Goal: Book appointment/travel/reservation

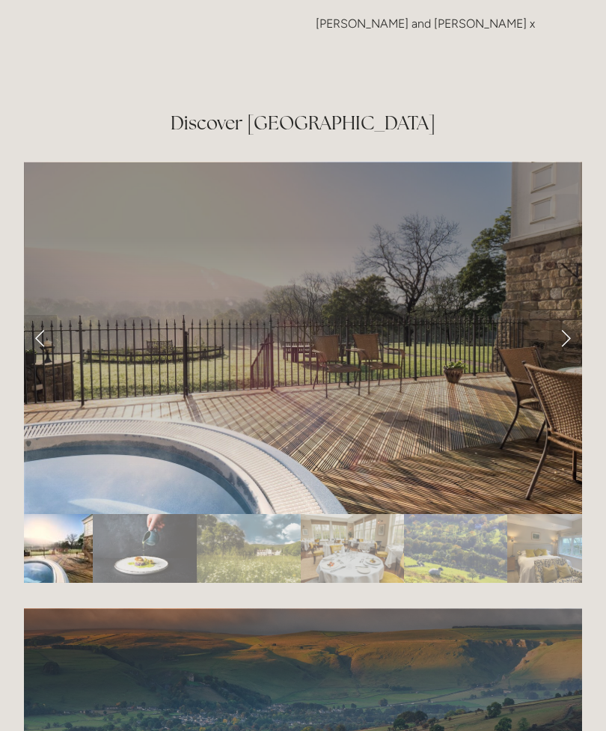
scroll to position [2500, 0]
click at [487, 726] on div at bounding box center [303, 726] width 558 height 0
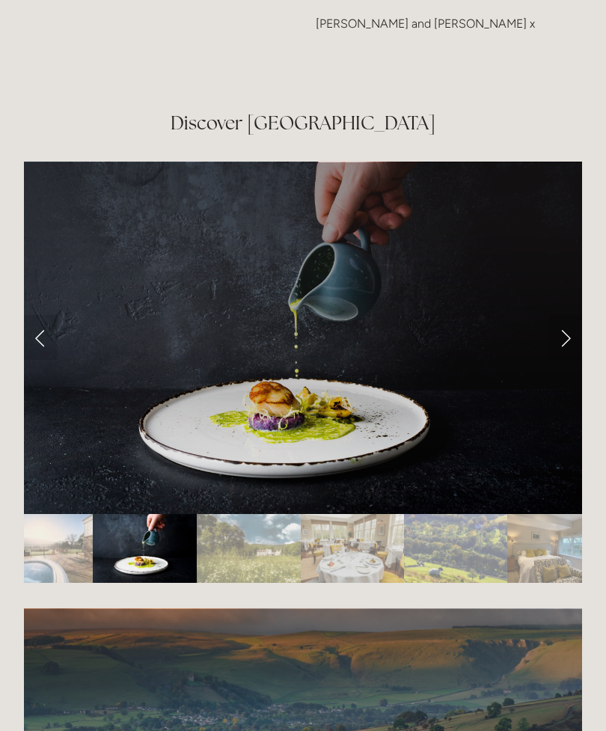
click at [572, 336] on link "Next Slide" at bounding box center [565, 337] width 33 height 45
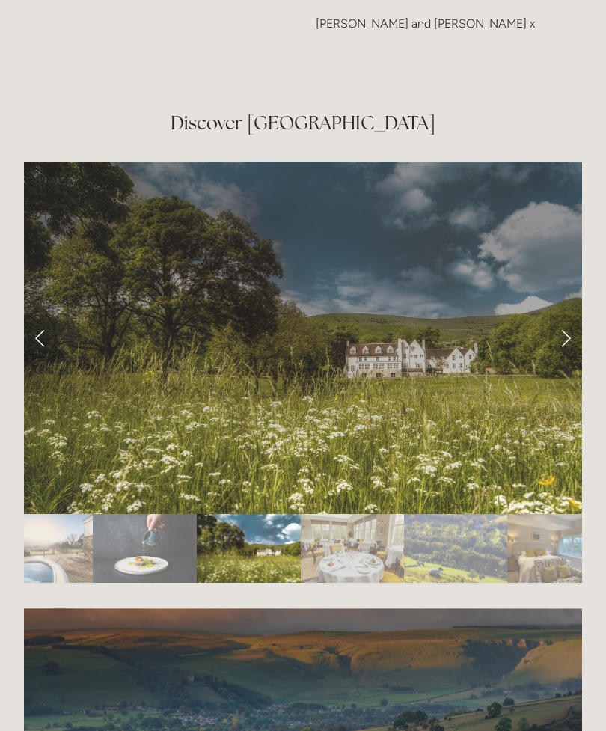
click at [569, 335] on link "Next Slide" at bounding box center [565, 337] width 33 height 45
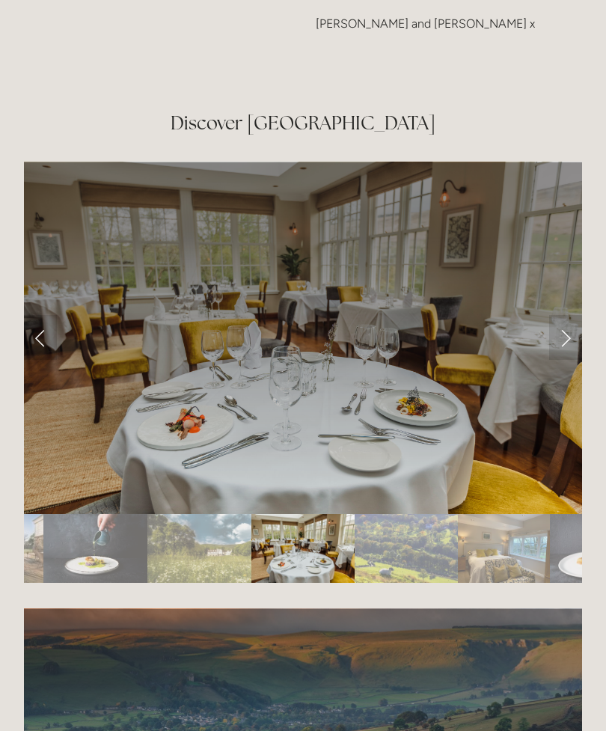
click at [560, 333] on link "Next Slide" at bounding box center [565, 337] width 33 height 45
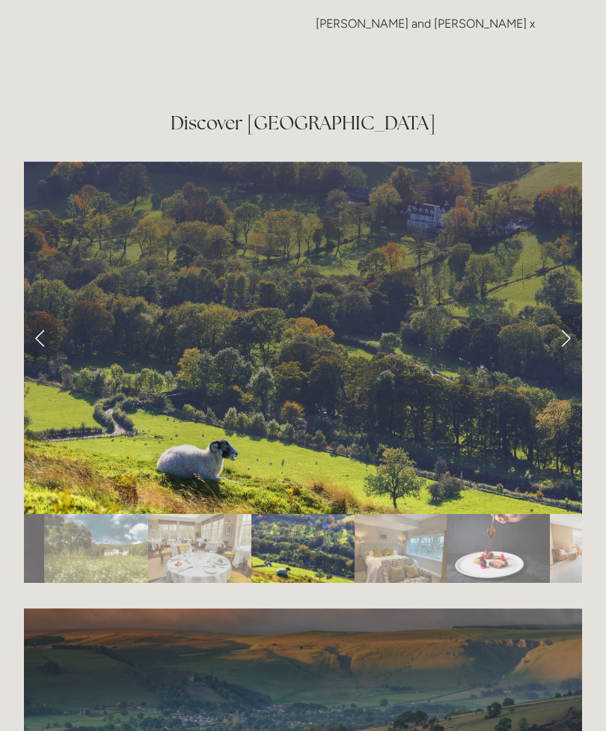
click at [567, 334] on link "Next Slide" at bounding box center [565, 337] width 33 height 45
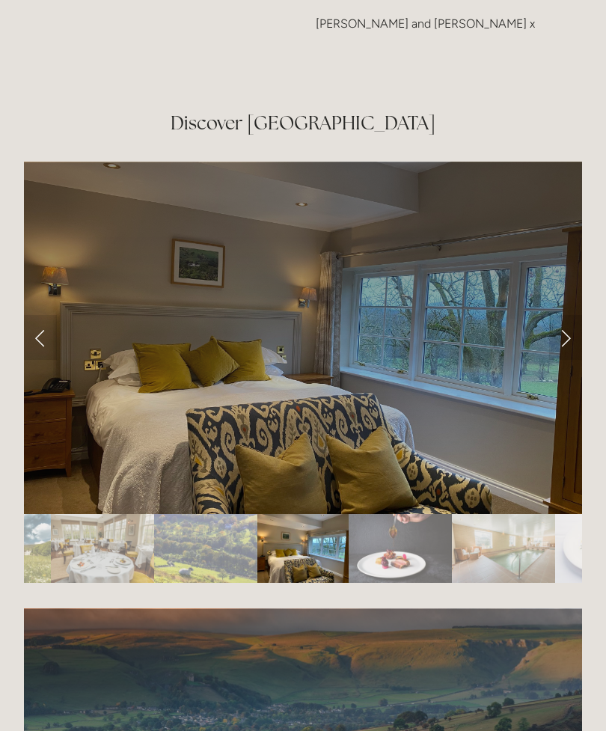
click at [565, 337] on link "Next Slide" at bounding box center [565, 337] width 33 height 45
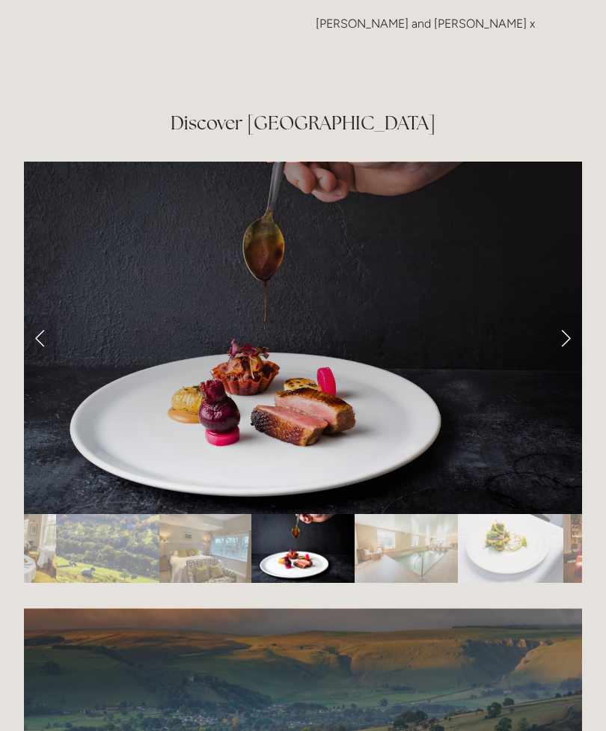
click at [563, 337] on link "Next Slide" at bounding box center [565, 337] width 33 height 45
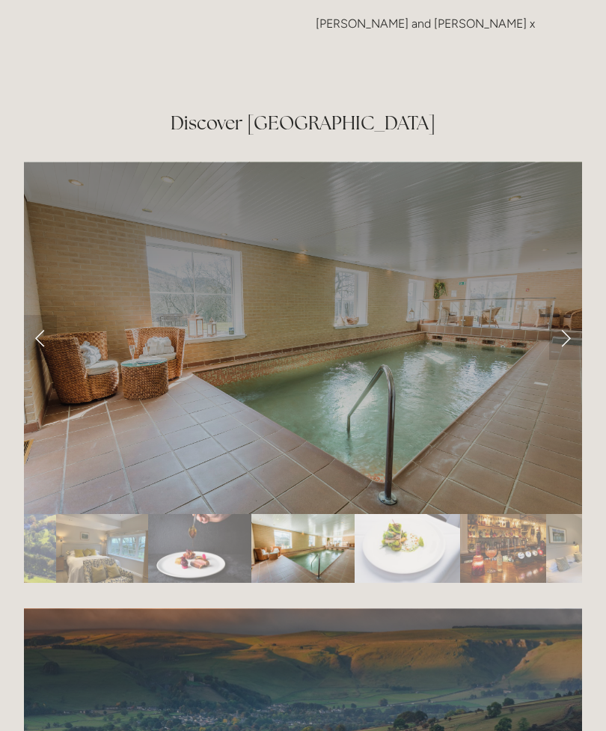
click at [568, 332] on link "Next Slide" at bounding box center [565, 337] width 33 height 45
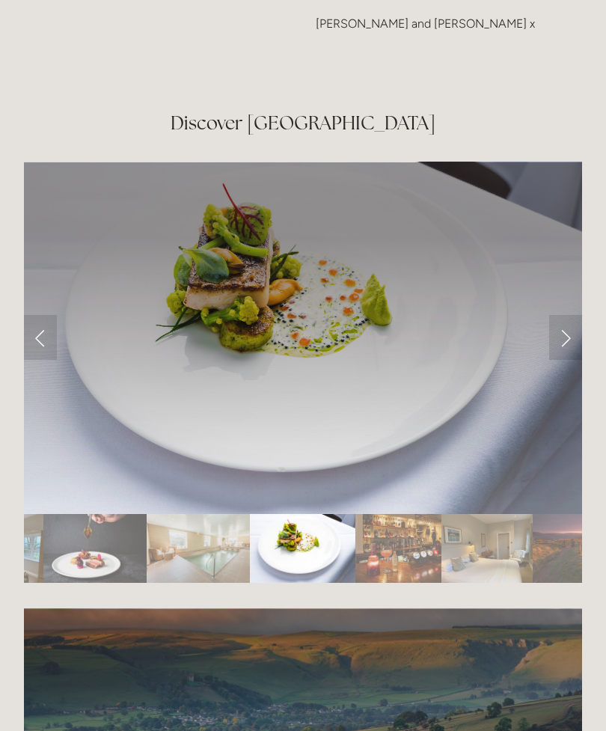
click at [570, 333] on link "Next Slide" at bounding box center [565, 337] width 33 height 45
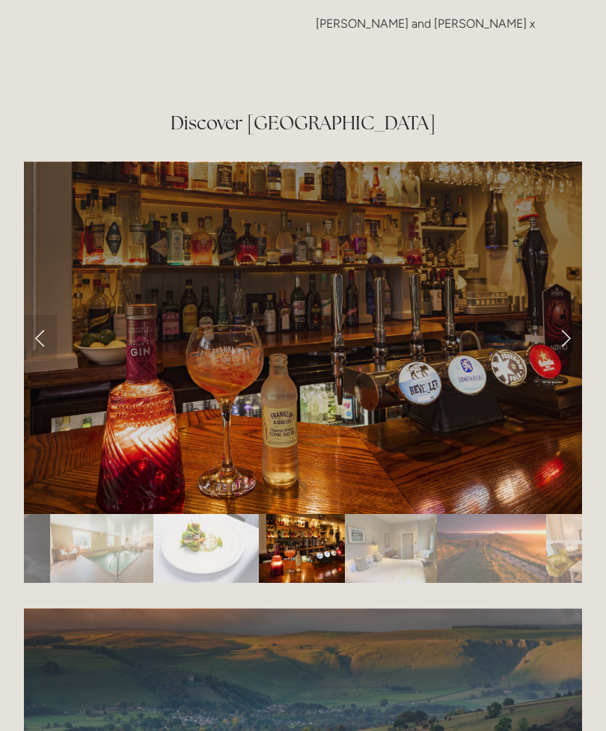
click at [566, 340] on link "Next Slide" at bounding box center [565, 337] width 33 height 45
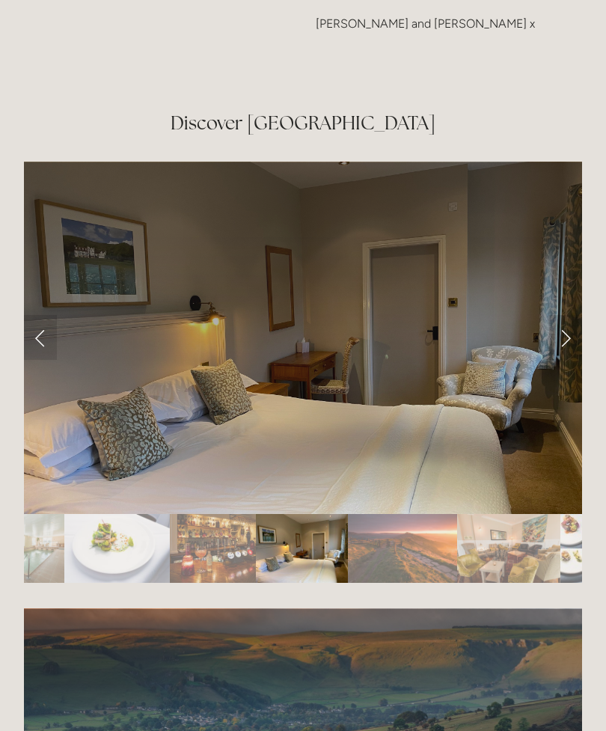
click at [564, 341] on link "Next Slide" at bounding box center [565, 337] width 33 height 45
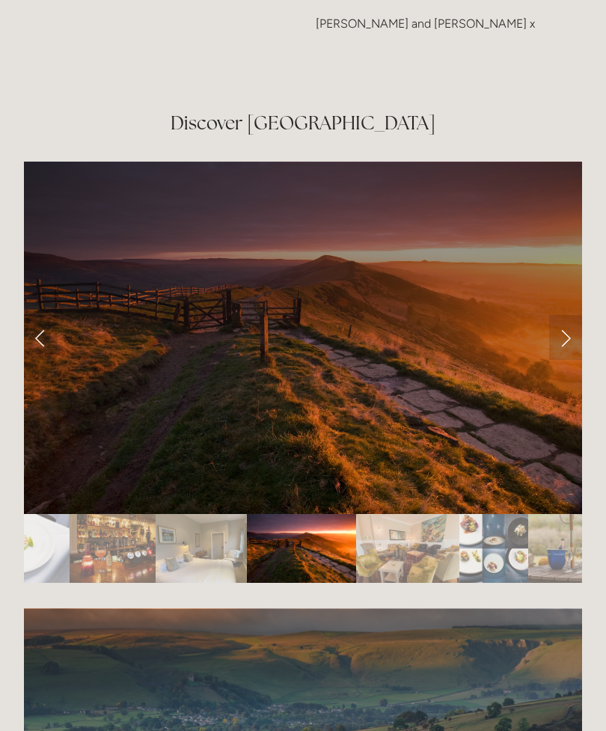
click at [566, 338] on link "Next Slide" at bounding box center [565, 337] width 33 height 45
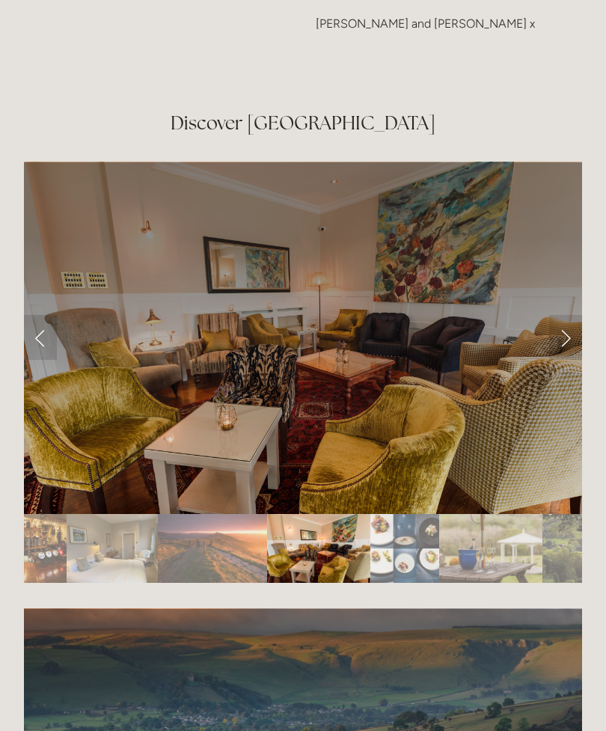
click at [565, 339] on link "Next Slide" at bounding box center [565, 337] width 33 height 45
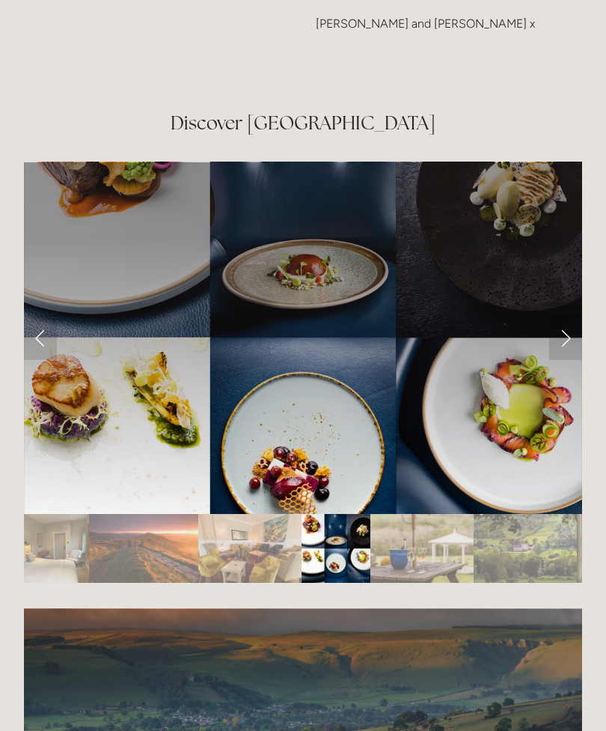
click at [572, 337] on link "Next Slide" at bounding box center [565, 337] width 33 height 45
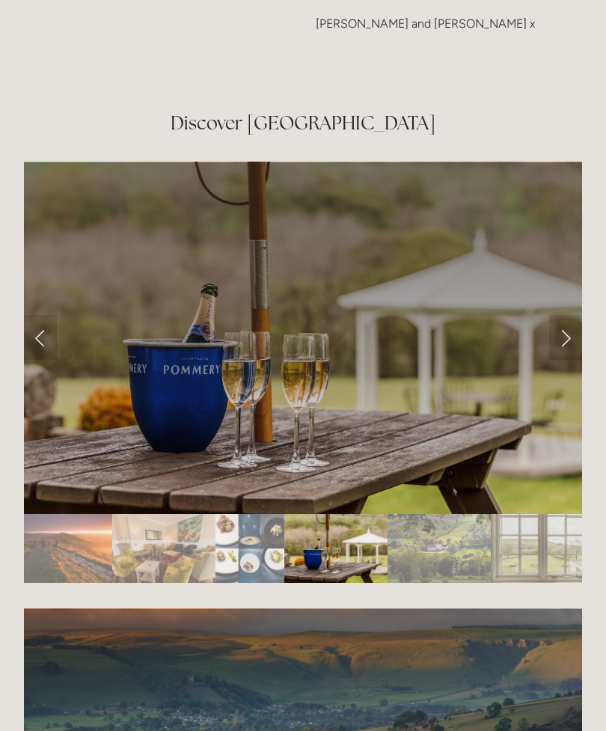
click at [564, 344] on link "Next Slide" at bounding box center [565, 337] width 33 height 45
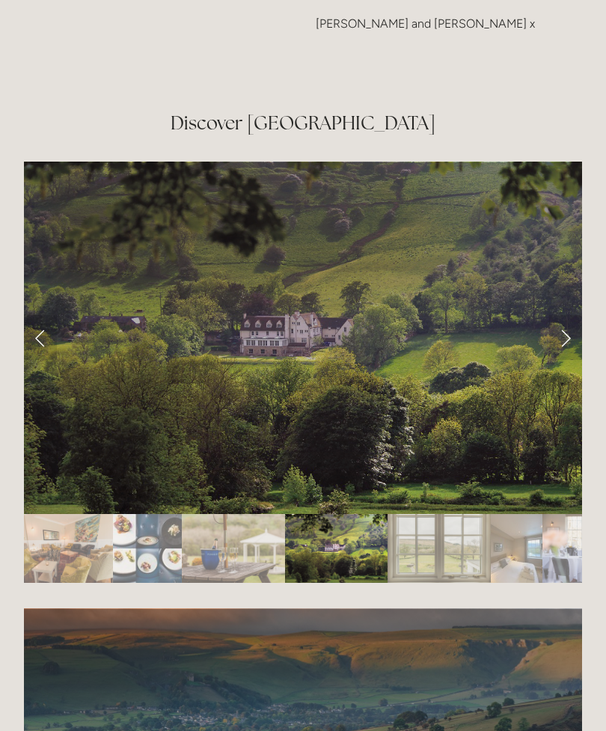
click at [569, 341] on link "Next Slide" at bounding box center [565, 337] width 33 height 45
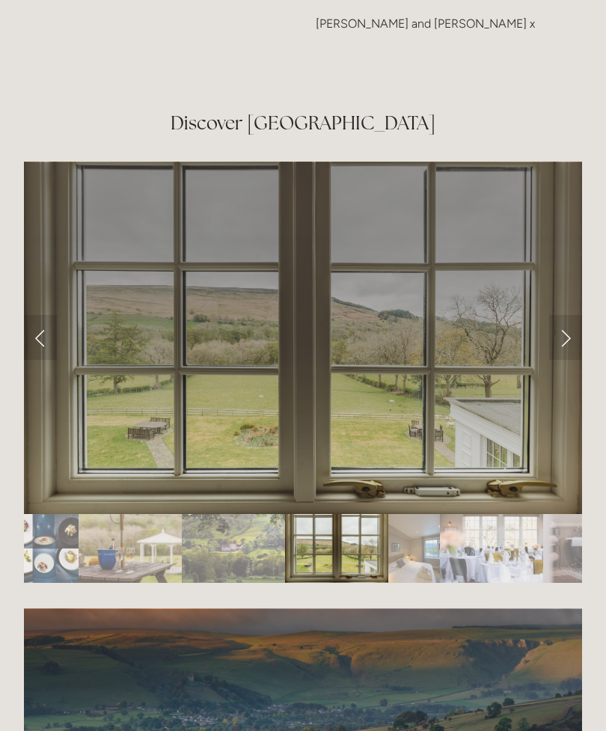
click at [569, 340] on link "Next Slide" at bounding box center [565, 337] width 33 height 45
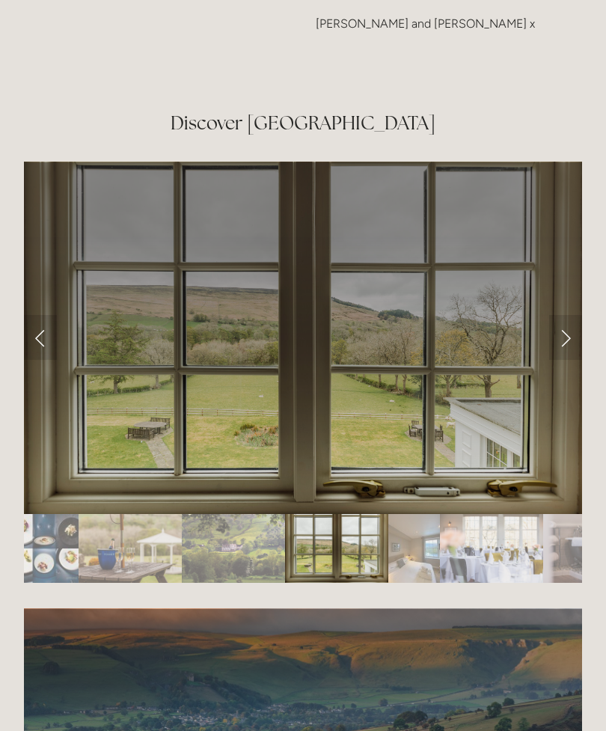
click at [566, 334] on link "Next Slide" at bounding box center [565, 337] width 33 height 45
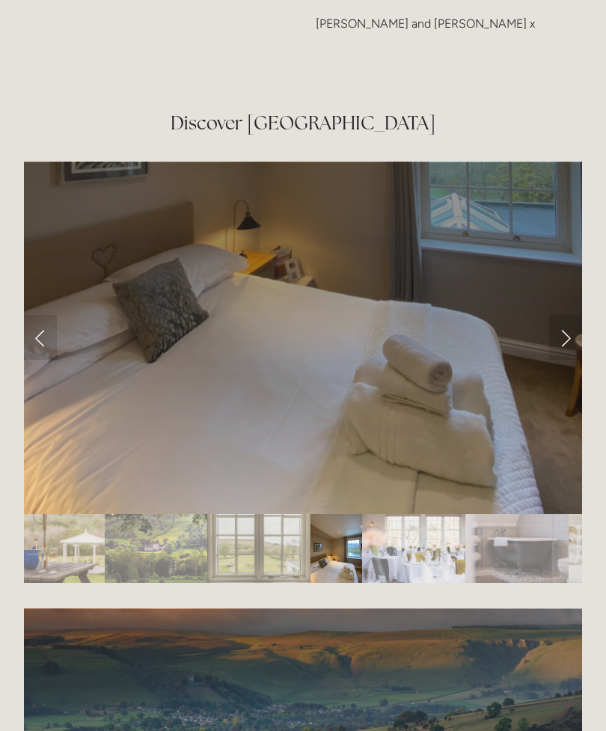
click at [563, 334] on link "Next Slide" at bounding box center [565, 337] width 33 height 45
click at [566, 330] on link "Next Slide" at bounding box center [565, 337] width 33 height 45
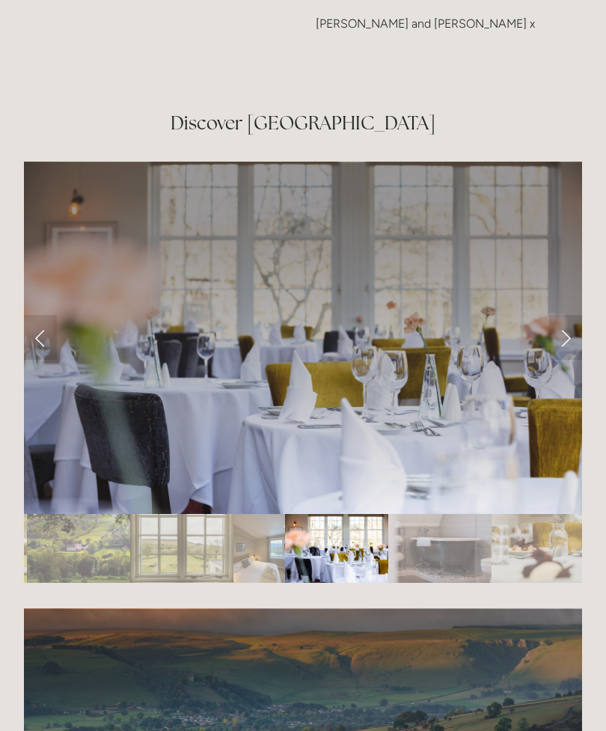
click at [566, 340] on link "Next Slide" at bounding box center [565, 337] width 33 height 45
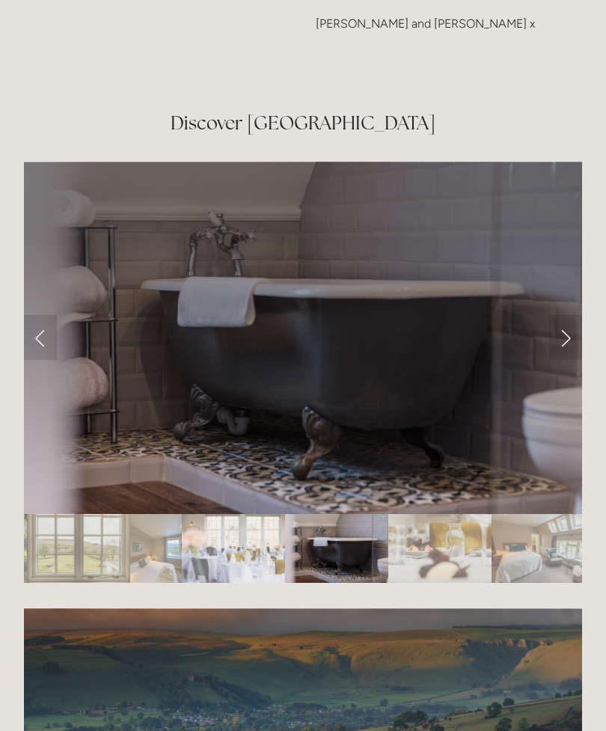
click at [566, 344] on link "Next Slide" at bounding box center [565, 337] width 33 height 45
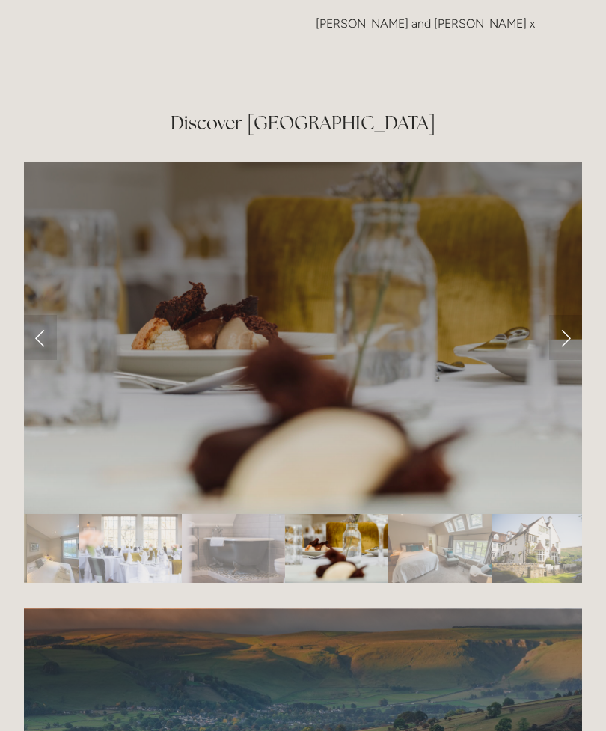
click at [568, 345] on link "Next Slide" at bounding box center [565, 337] width 33 height 45
click at [551, 340] on link "Next Slide" at bounding box center [565, 337] width 33 height 45
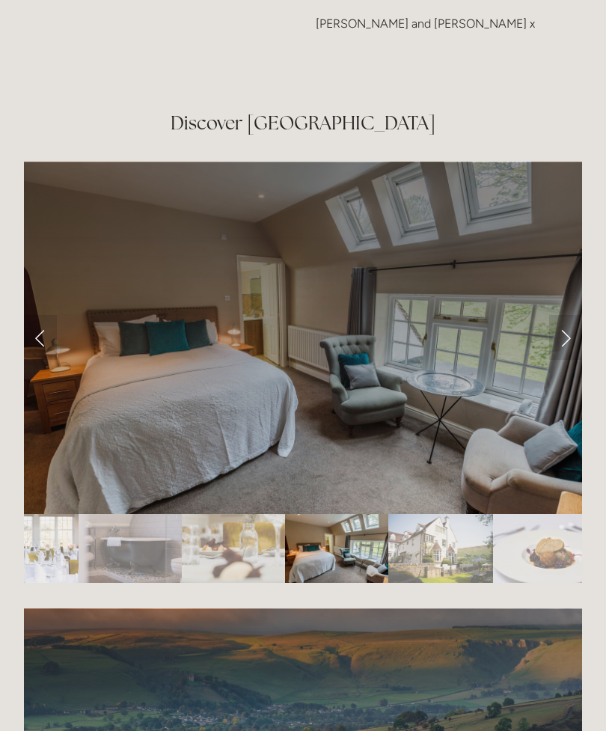
click at [565, 334] on link "Next Slide" at bounding box center [565, 337] width 33 height 45
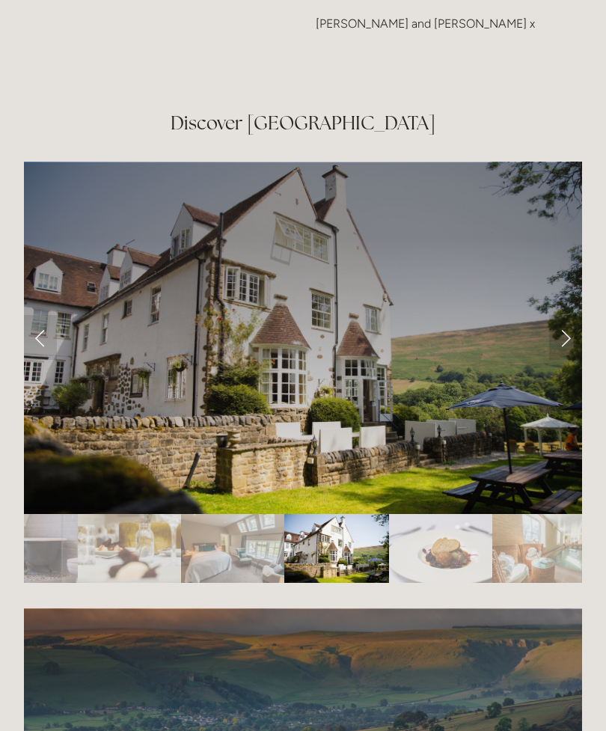
click at [565, 343] on link "Next Slide" at bounding box center [565, 337] width 33 height 45
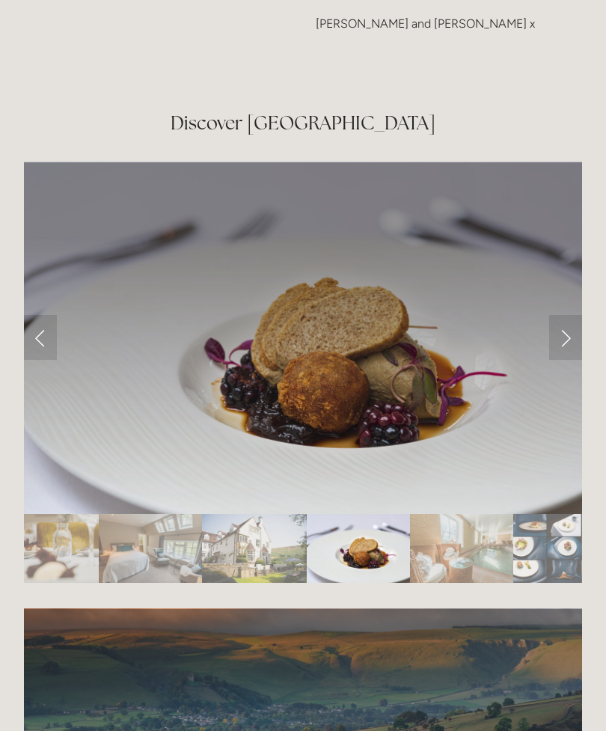
click at [564, 342] on link "Next Slide" at bounding box center [565, 337] width 33 height 45
click at [561, 332] on link "Next Slide" at bounding box center [565, 337] width 33 height 45
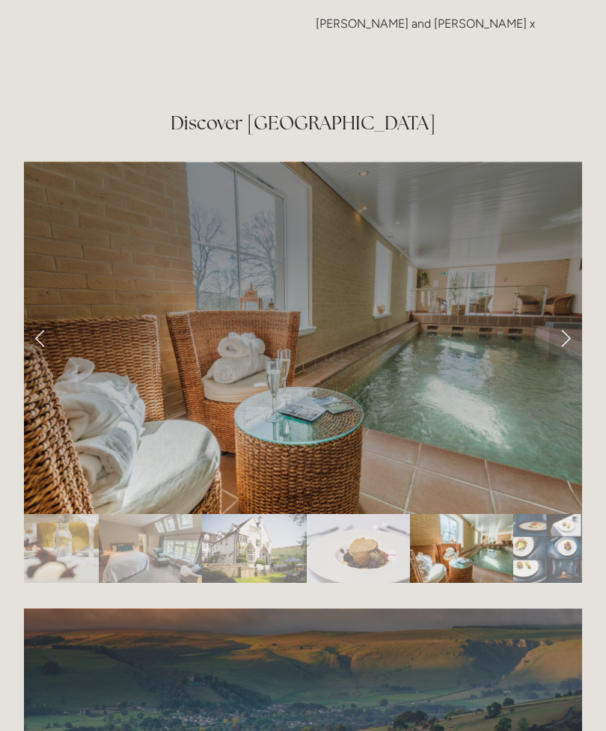
click at [560, 334] on link "Next Slide" at bounding box center [565, 337] width 33 height 45
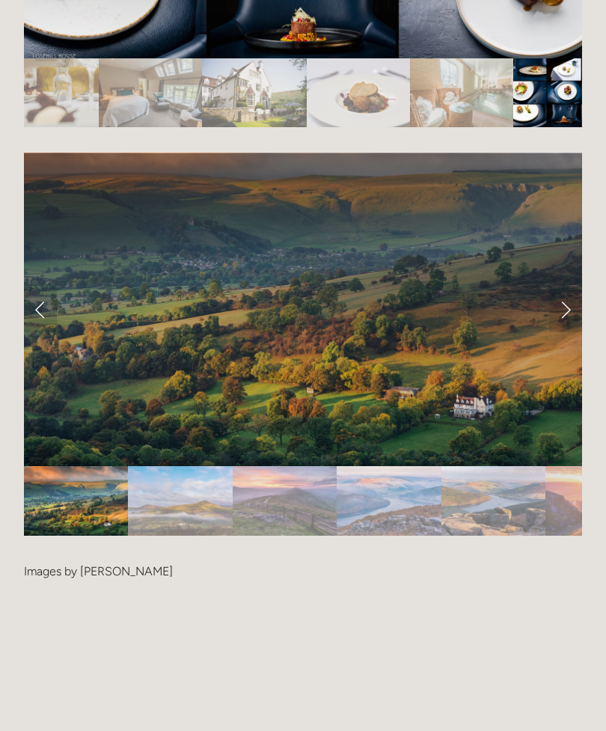
scroll to position [3016, 0]
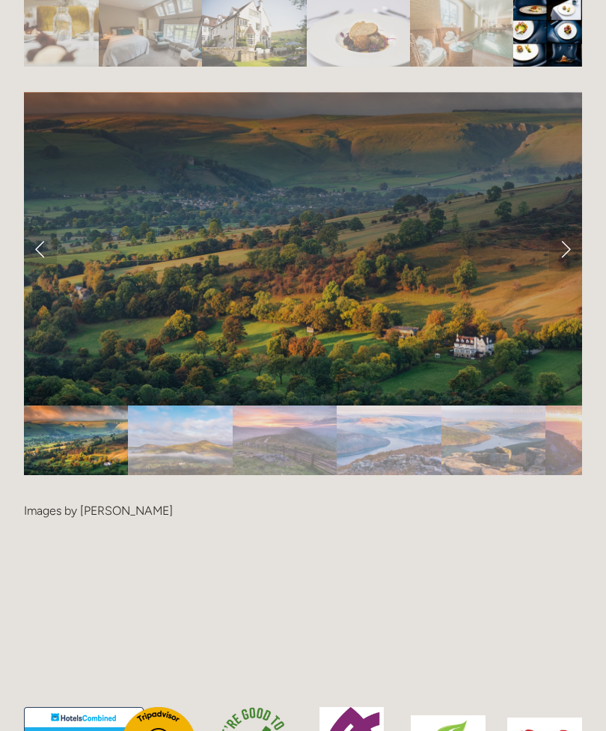
click at [564, 242] on link "Next Slide" at bounding box center [565, 249] width 33 height 45
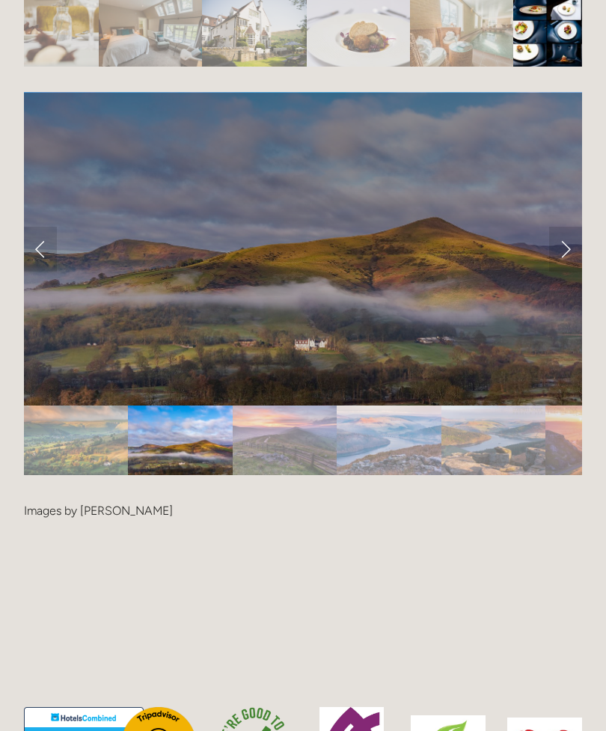
click at [40, 245] on link "Previous Slide" at bounding box center [40, 249] width 33 height 45
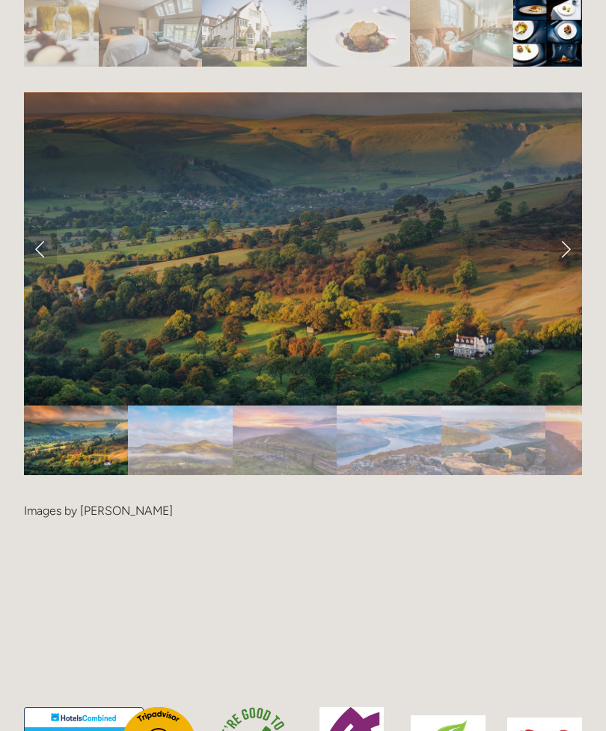
click at [565, 247] on link "Next Slide" at bounding box center [565, 249] width 33 height 45
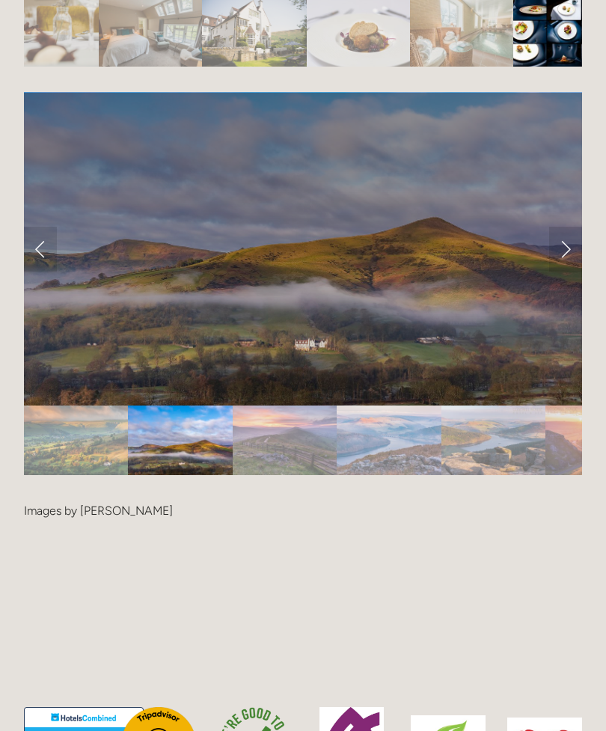
click at [573, 247] on link "Next Slide" at bounding box center [565, 249] width 33 height 45
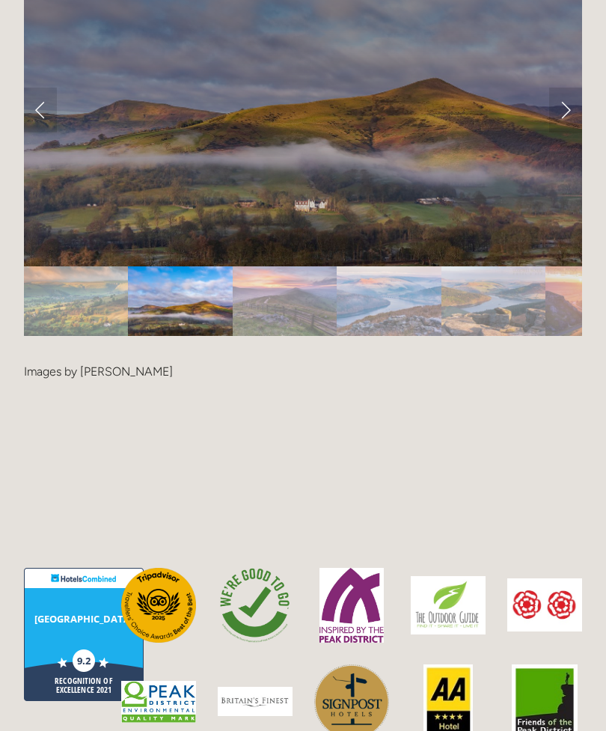
click at [564, 116] on link "Next Slide" at bounding box center [565, 110] width 33 height 45
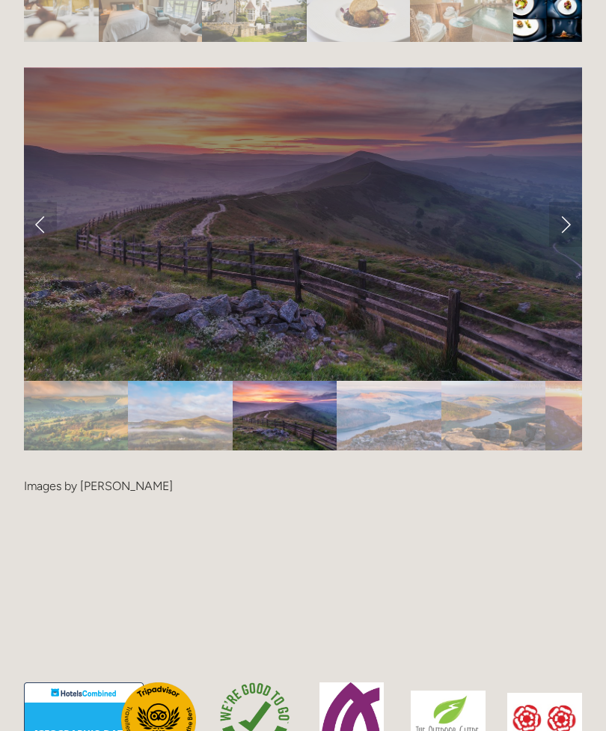
scroll to position [3037, 0]
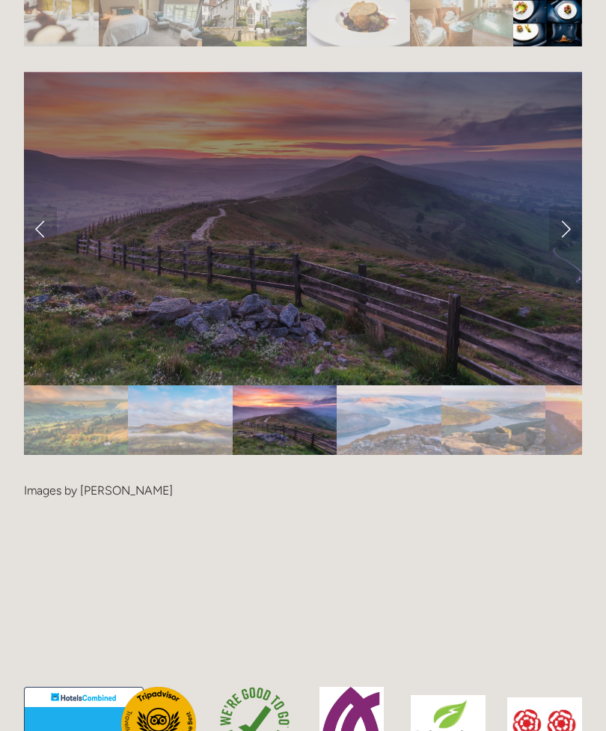
click at [566, 222] on link "Next Slide" at bounding box center [565, 229] width 33 height 45
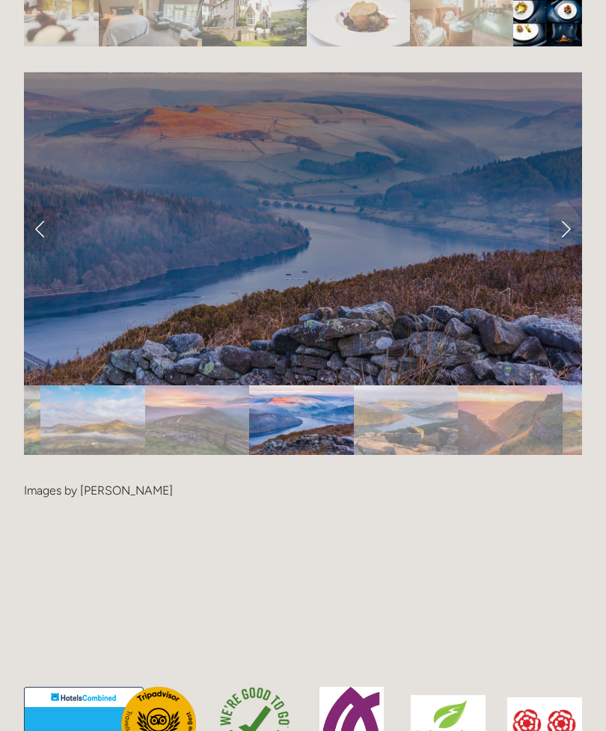
click at [566, 226] on link "Next Slide" at bounding box center [565, 229] width 33 height 45
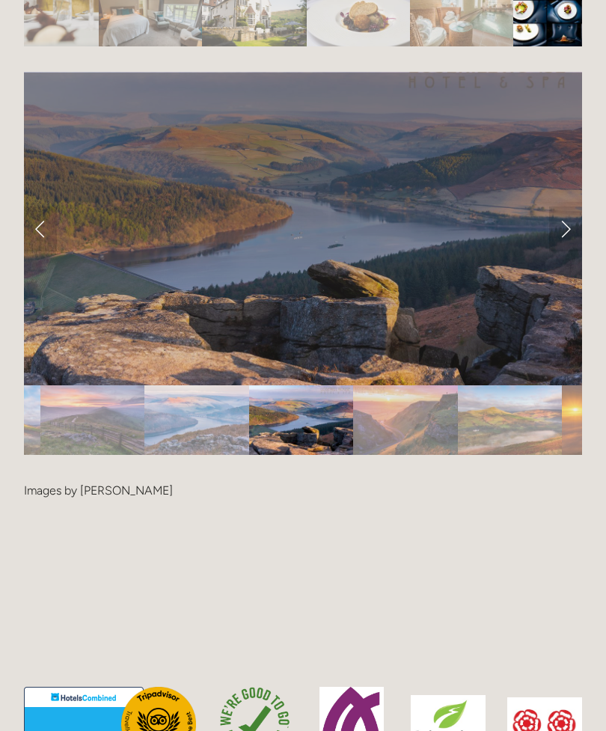
click at [567, 227] on link "Next Slide" at bounding box center [565, 229] width 33 height 45
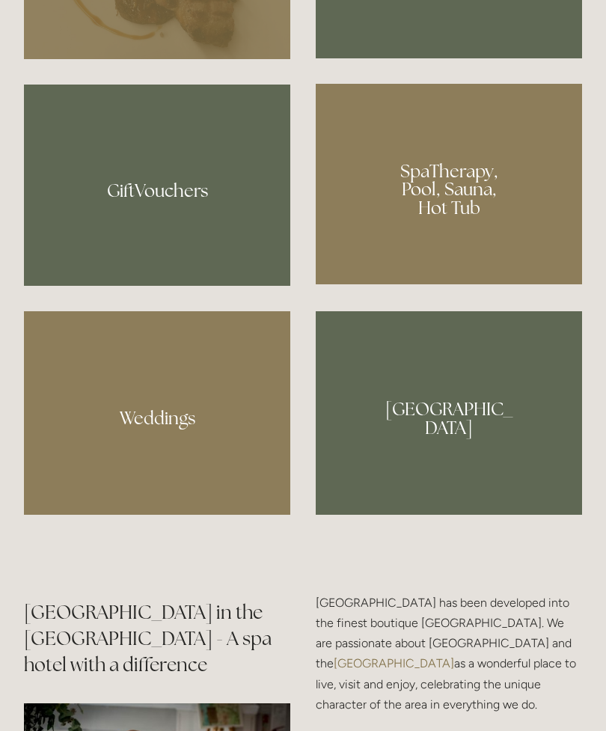
scroll to position [1140, 0]
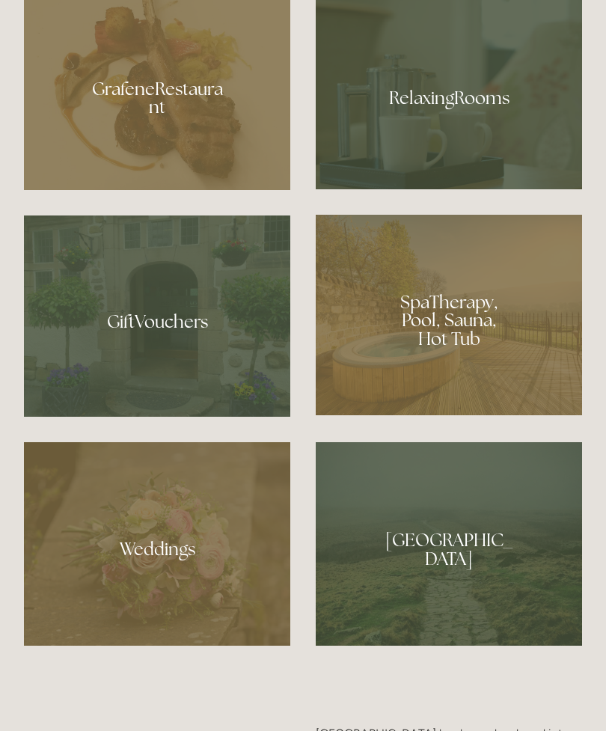
click at [498, 178] on div at bounding box center [449, 93] width 266 height 194
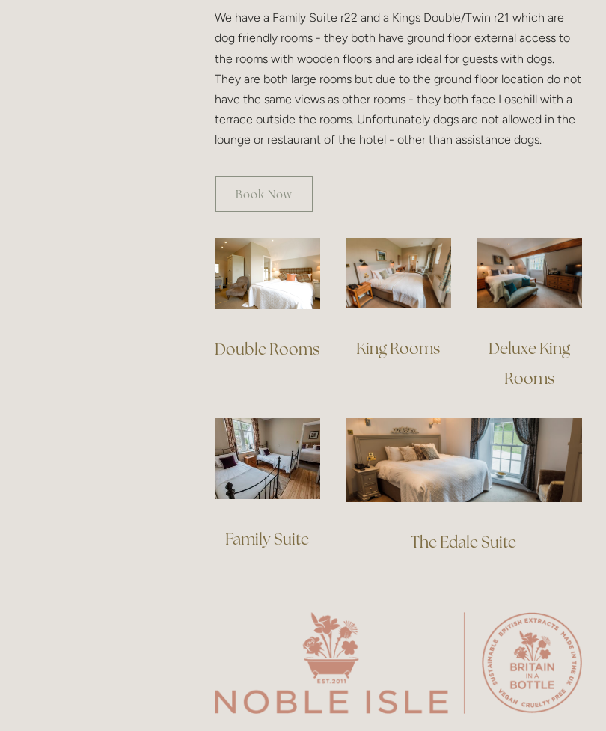
scroll to position [985, 0]
click at [413, 338] on link "King Rooms" at bounding box center [398, 348] width 84 height 20
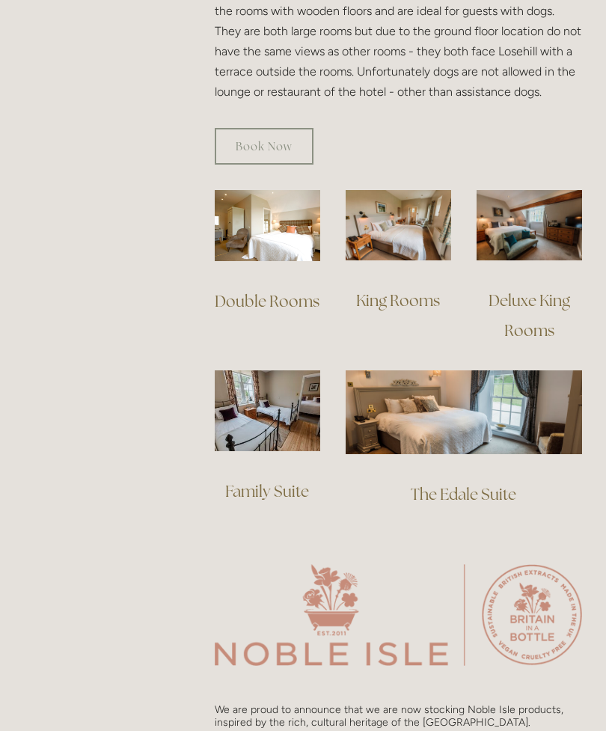
click at [557, 226] on img at bounding box center [530, 225] width 106 height 70
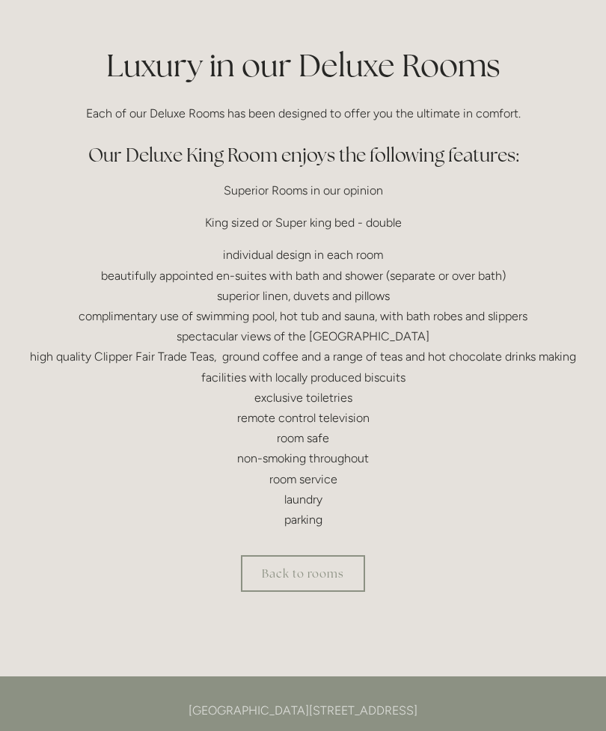
scroll to position [343, 0]
click at [329, 564] on link "Back to rooms" at bounding box center [303, 573] width 124 height 37
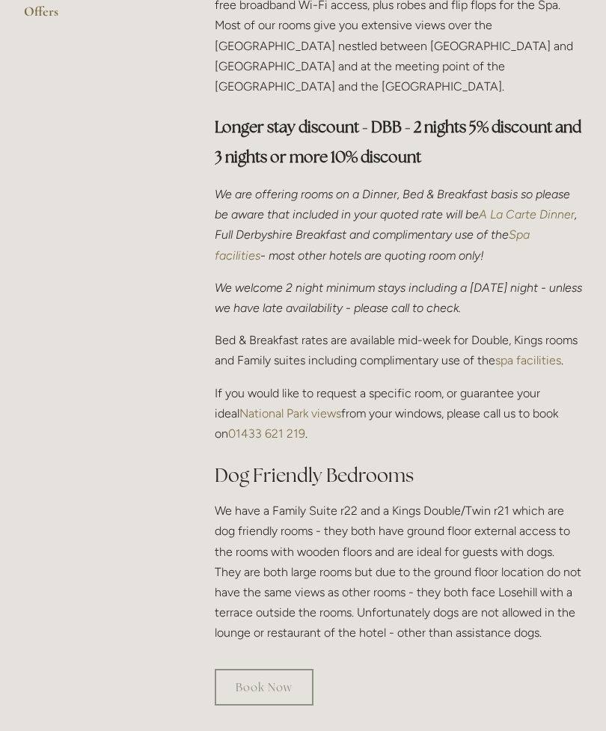
scroll to position [492, 0]
click at [273, 669] on link "Book Now" at bounding box center [264, 687] width 99 height 37
